Goal: Find specific page/section: Find specific page/section

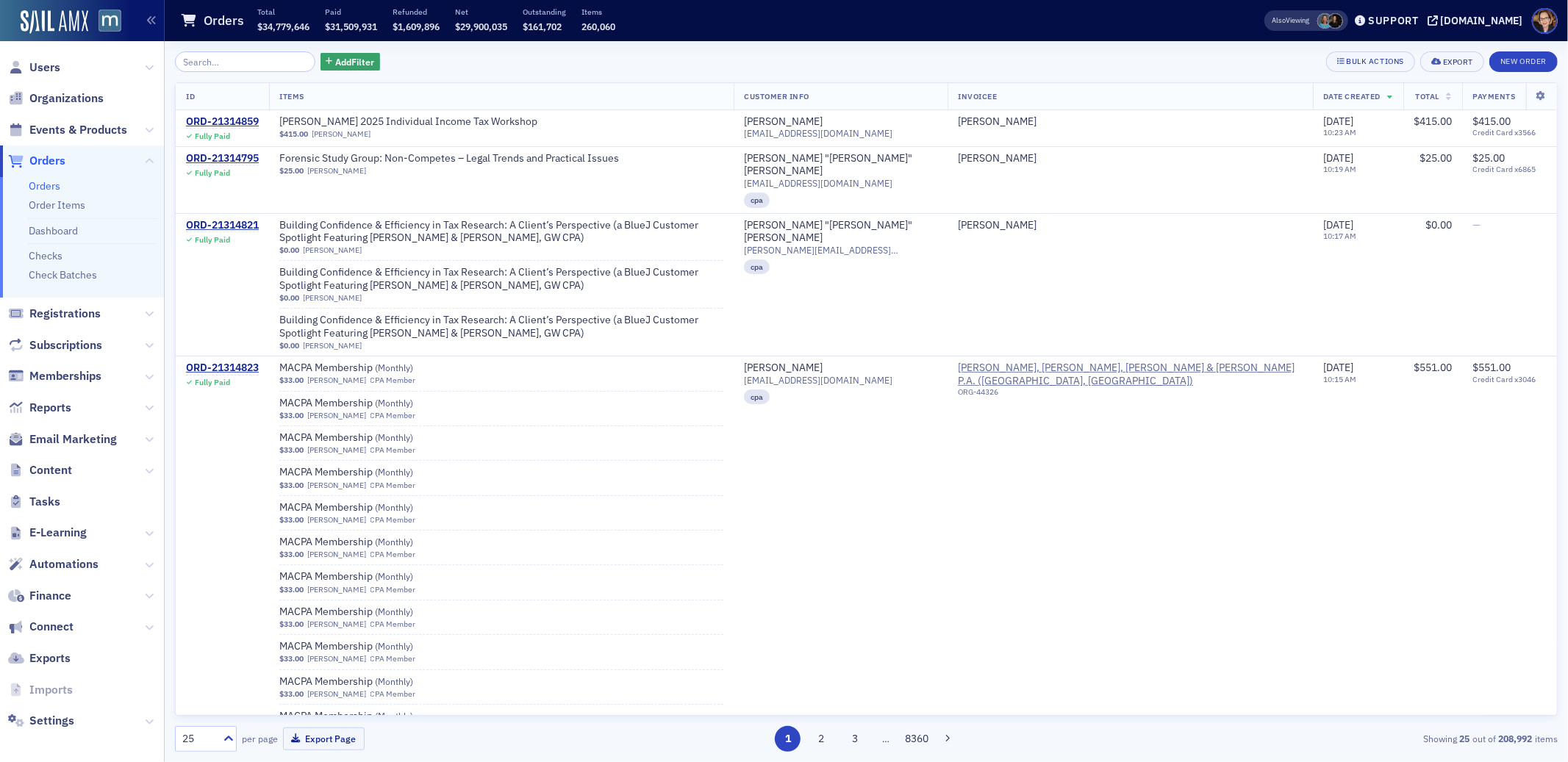
click at [64, 160] on span "Orders" at bounding box center [47, 161] width 36 height 16
click at [63, 160] on span "Orders" at bounding box center [47, 161] width 36 height 16
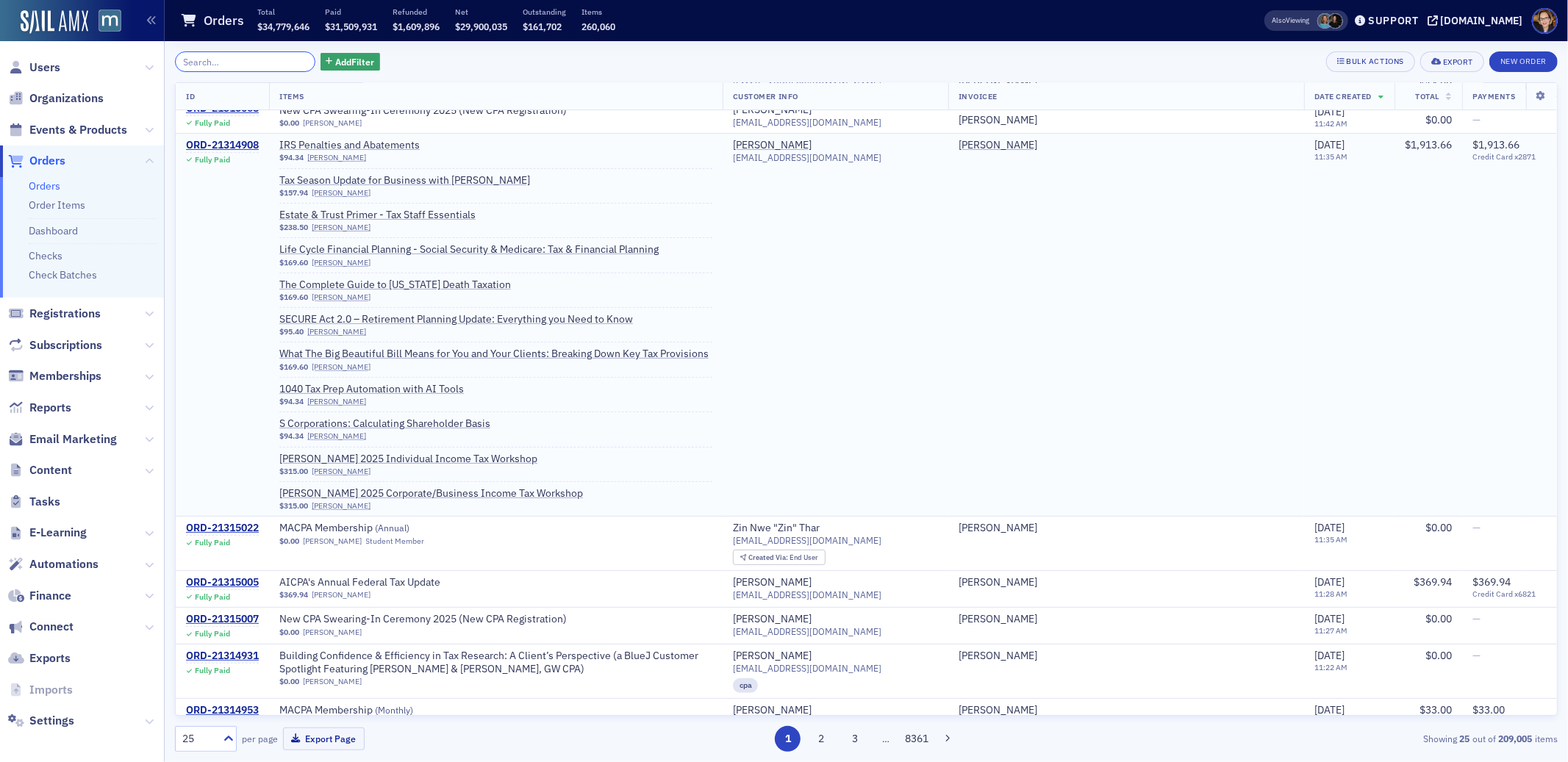
scroll to position [496, 0]
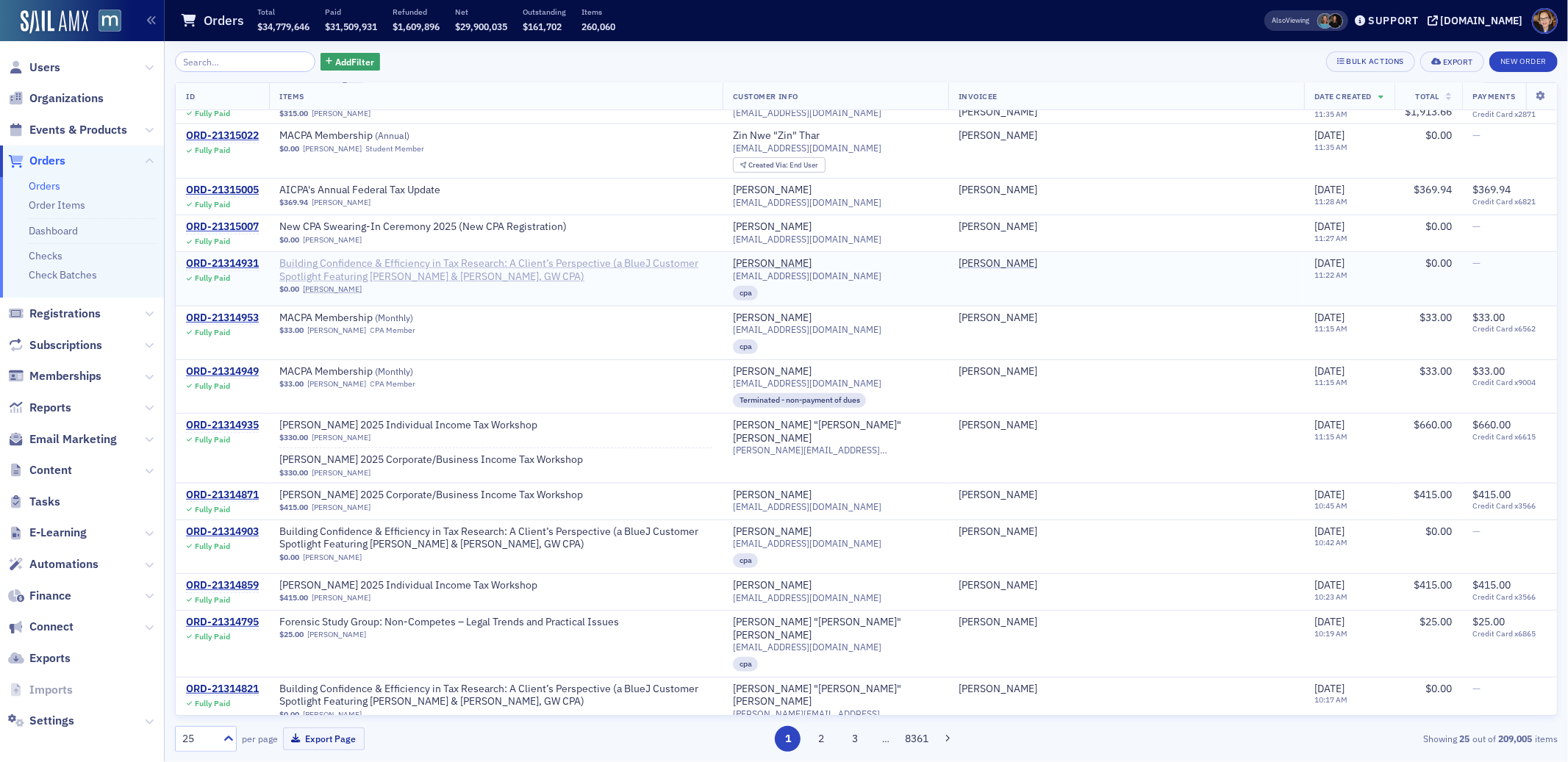
click at [634, 262] on span "Building Confidence & Efficiency in Tax Research: A Client’s Perspective (a Blu…" at bounding box center [496, 270] width 433 height 26
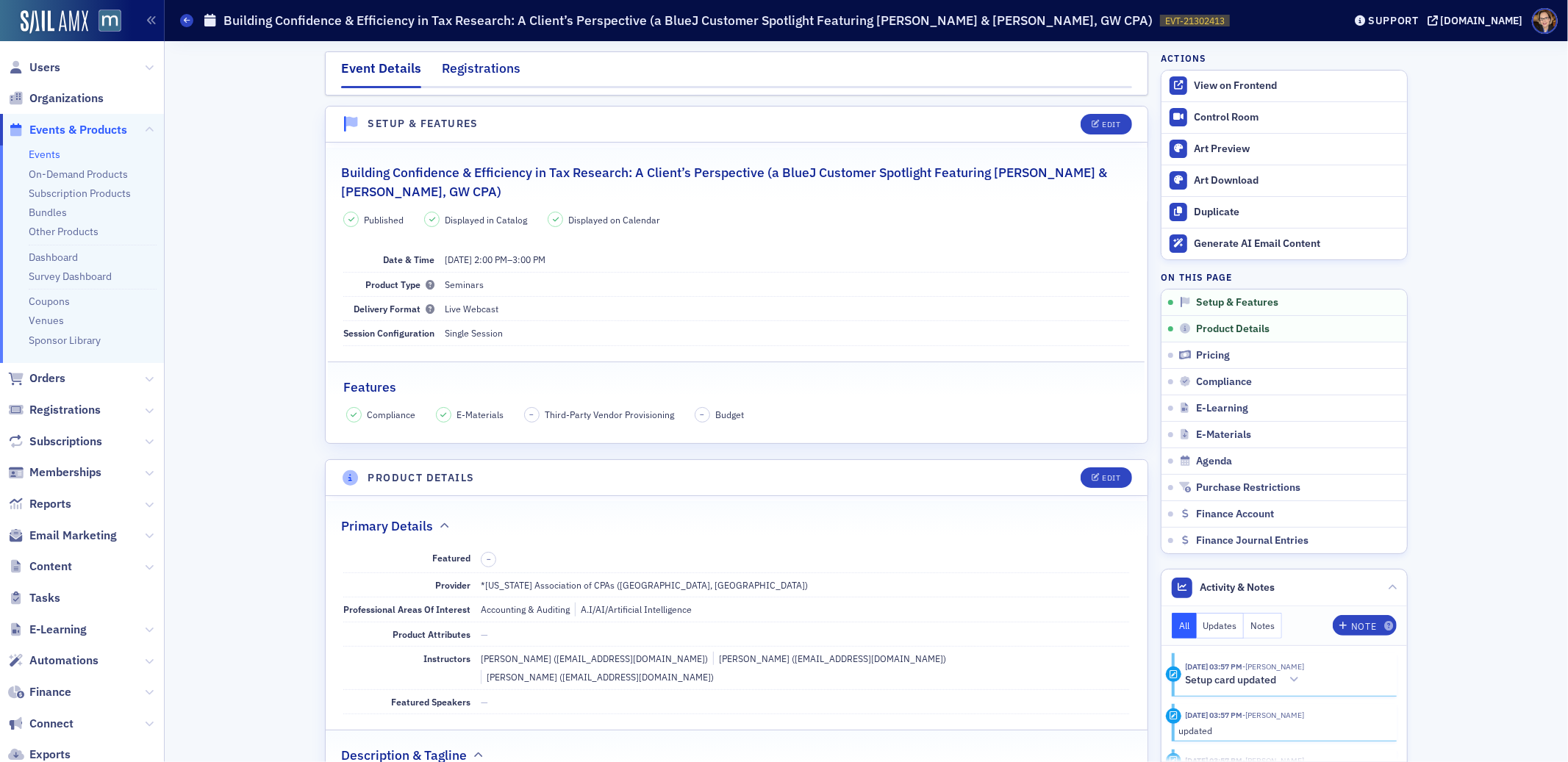
click at [505, 69] on div "Registrations" at bounding box center [481, 73] width 78 height 27
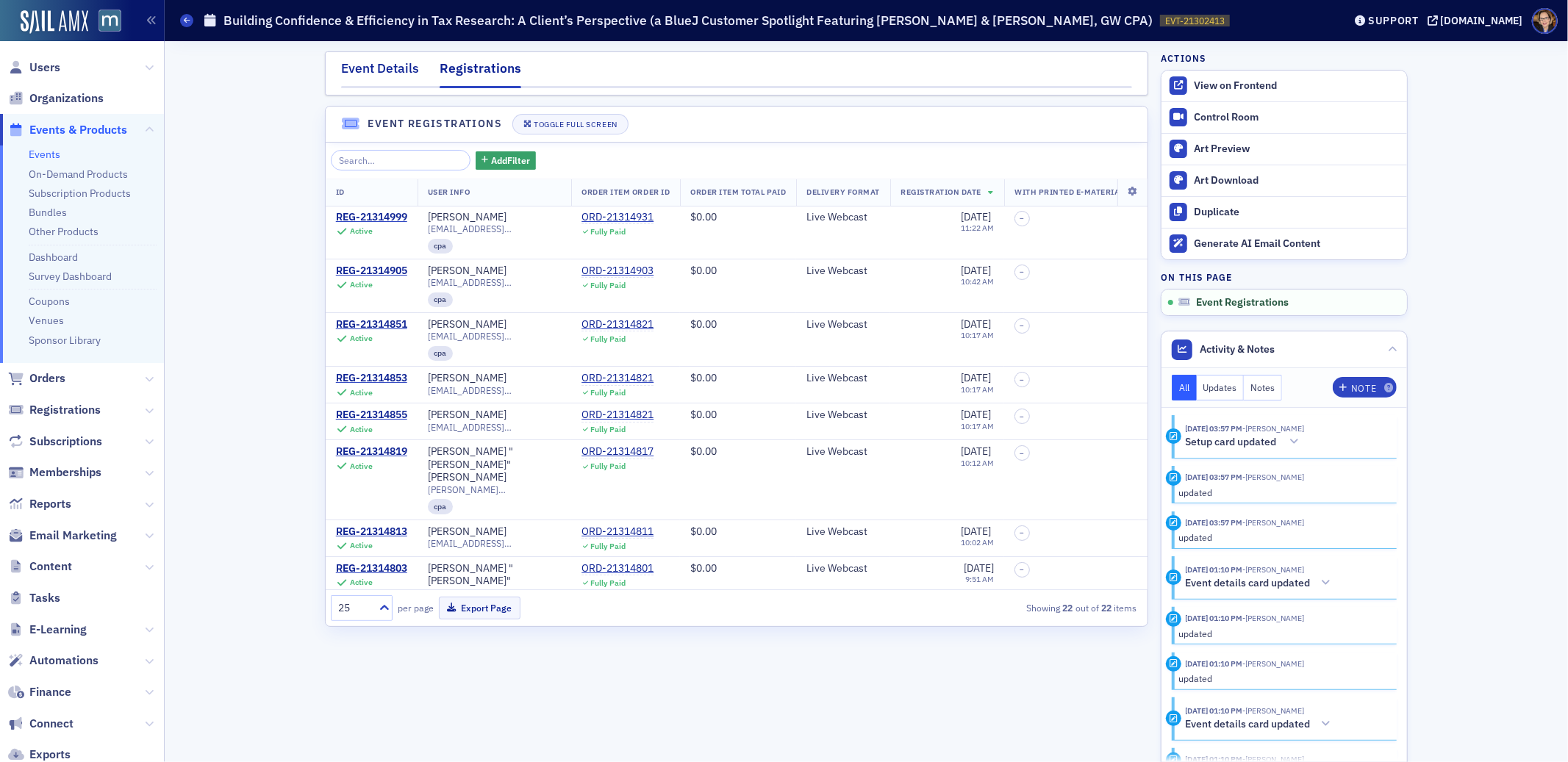
click at [409, 67] on div "Event Details" at bounding box center [380, 73] width 78 height 27
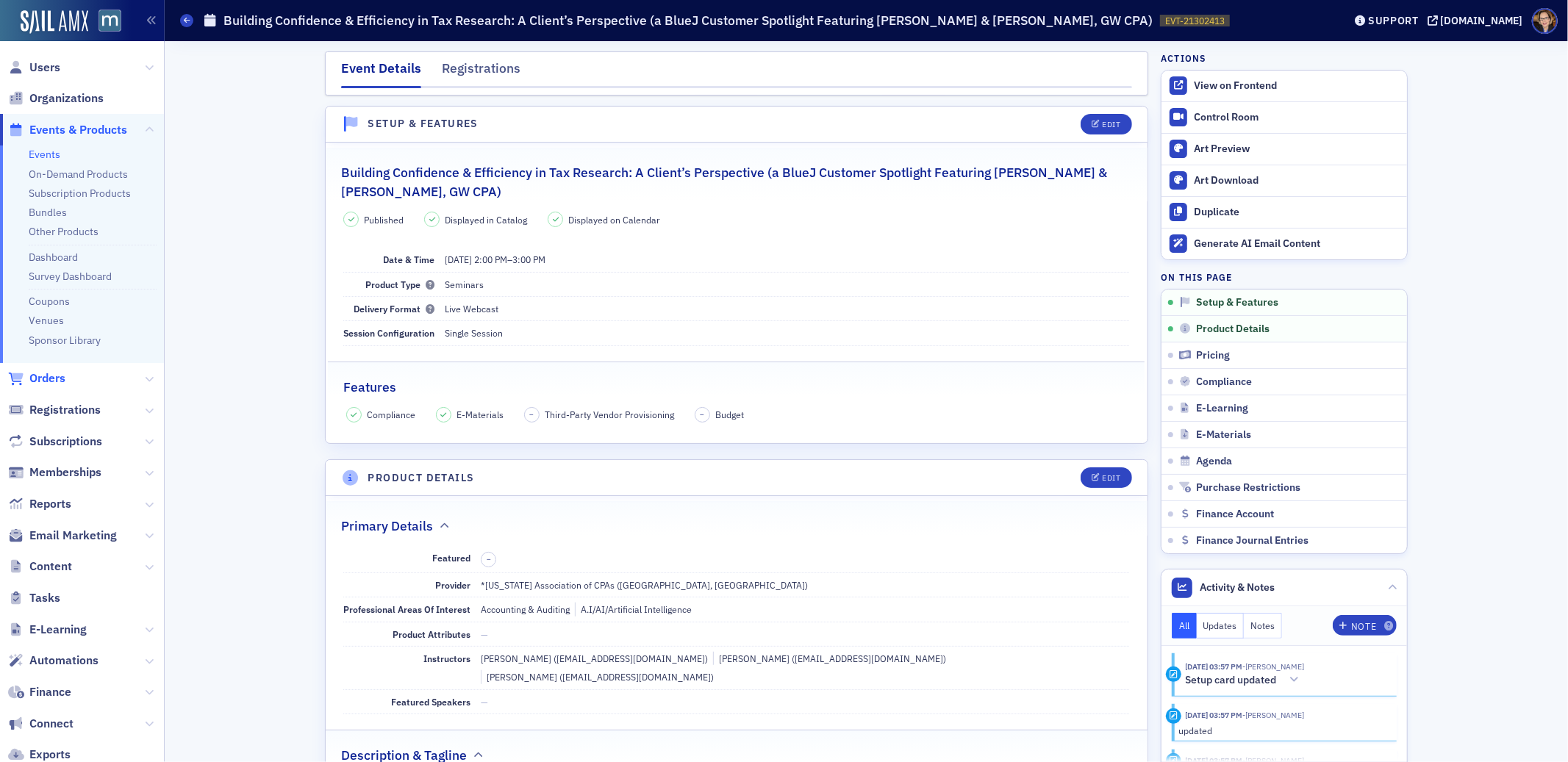
click at [51, 377] on span "Orders" at bounding box center [47, 378] width 36 height 16
